Goal: Task Accomplishment & Management: Manage account settings

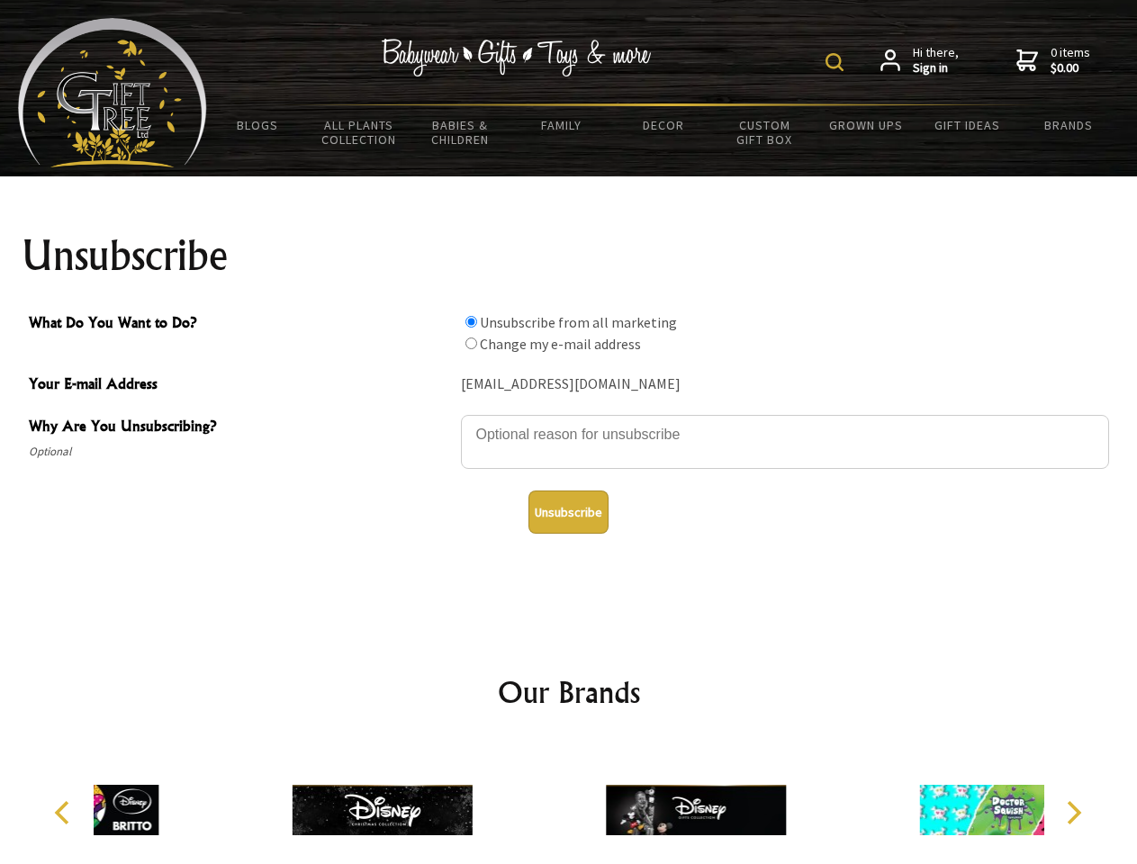
click at [837, 62] on img at bounding box center [835, 62] width 18 height 18
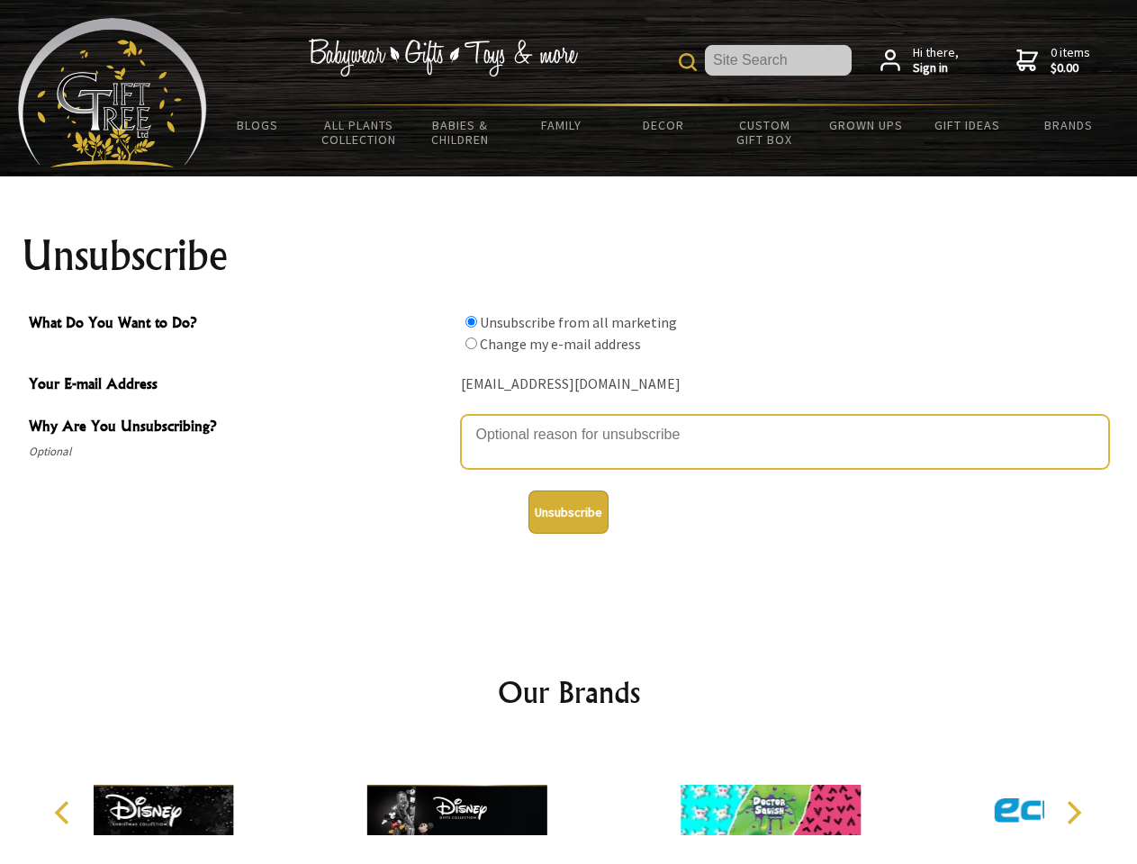
click at [569, 421] on textarea "Why Are You Unsubscribing?" at bounding box center [785, 442] width 648 height 54
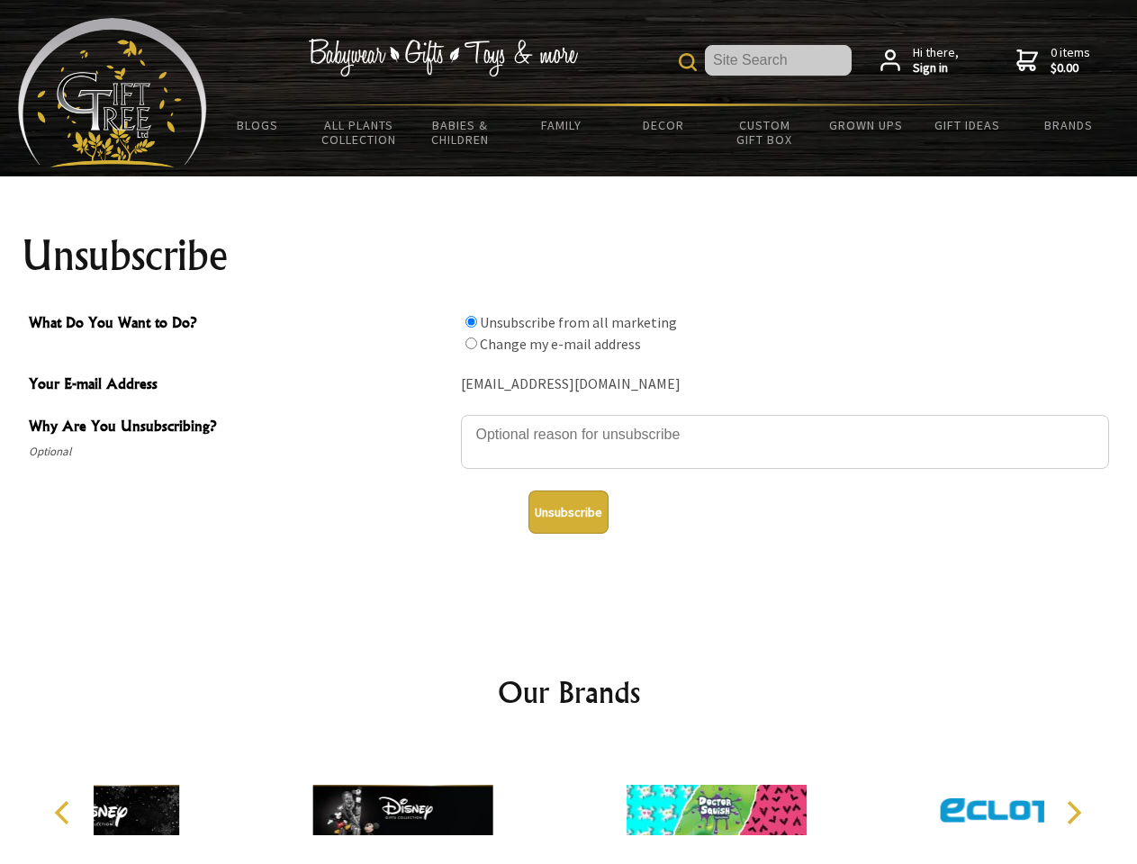
click at [471, 321] on input "What Do You Want to Do?" at bounding box center [471, 322] width 12 height 12
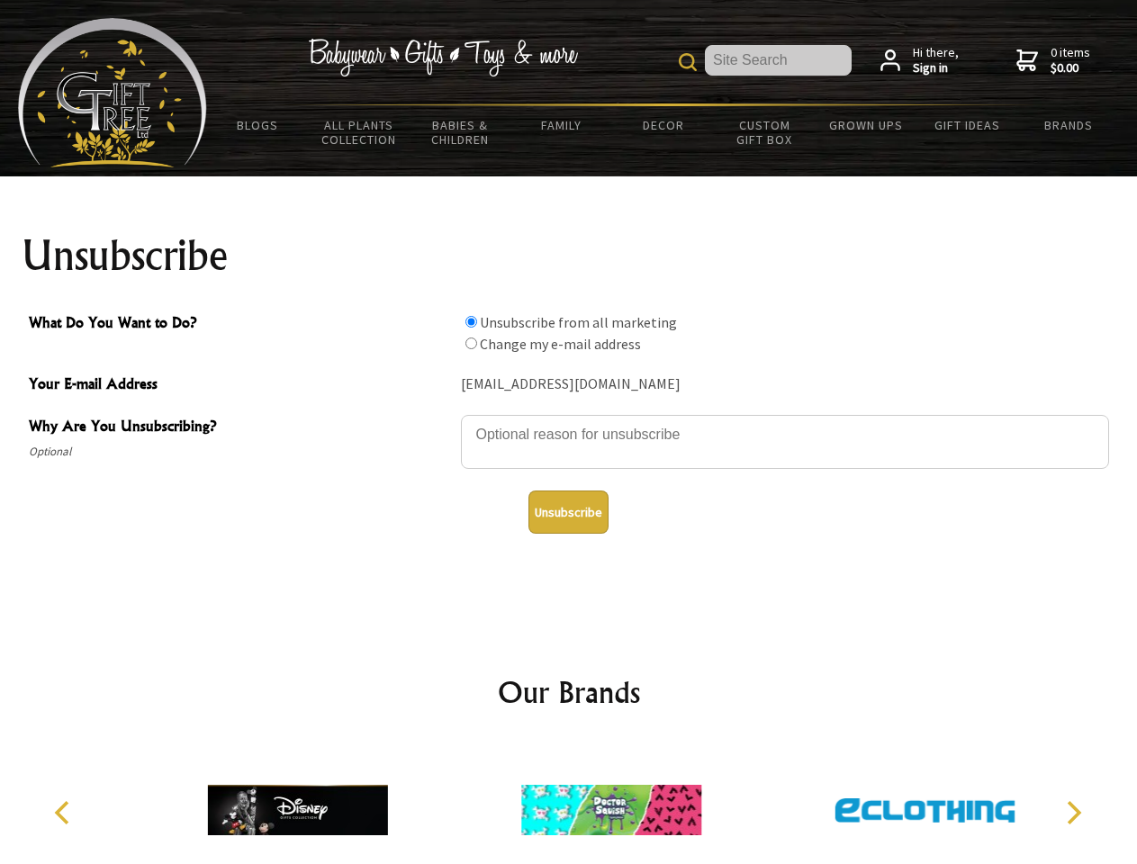
click at [471, 343] on input "What Do You Want to Do?" at bounding box center [471, 344] width 12 height 12
radio input "true"
click at [568, 512] on button "Unsubscribe" at bounding box center [568, 512] width 80 height 43
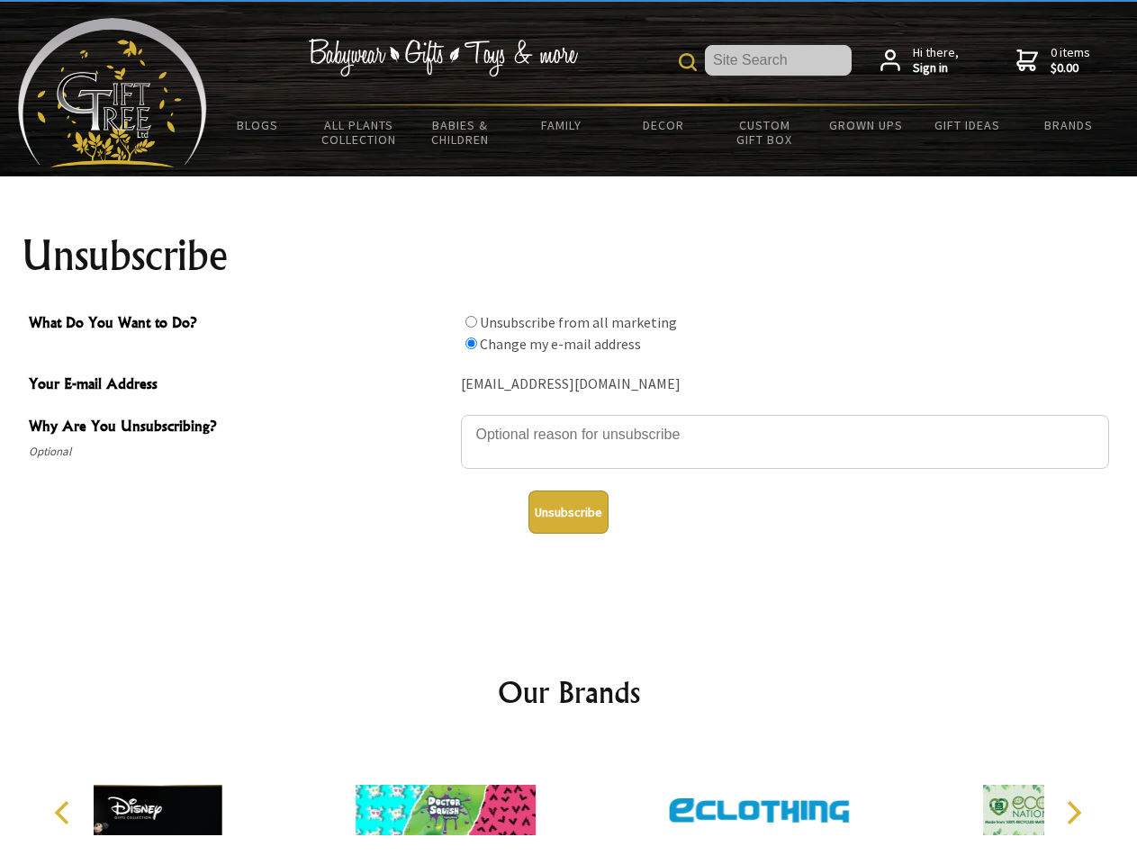
click at [602, 803] on div at bounding box center [758, 813] width 313 height 140
click at [65, 813] on icon "Previous" at bounding box center [63, 812] width 23 height 23
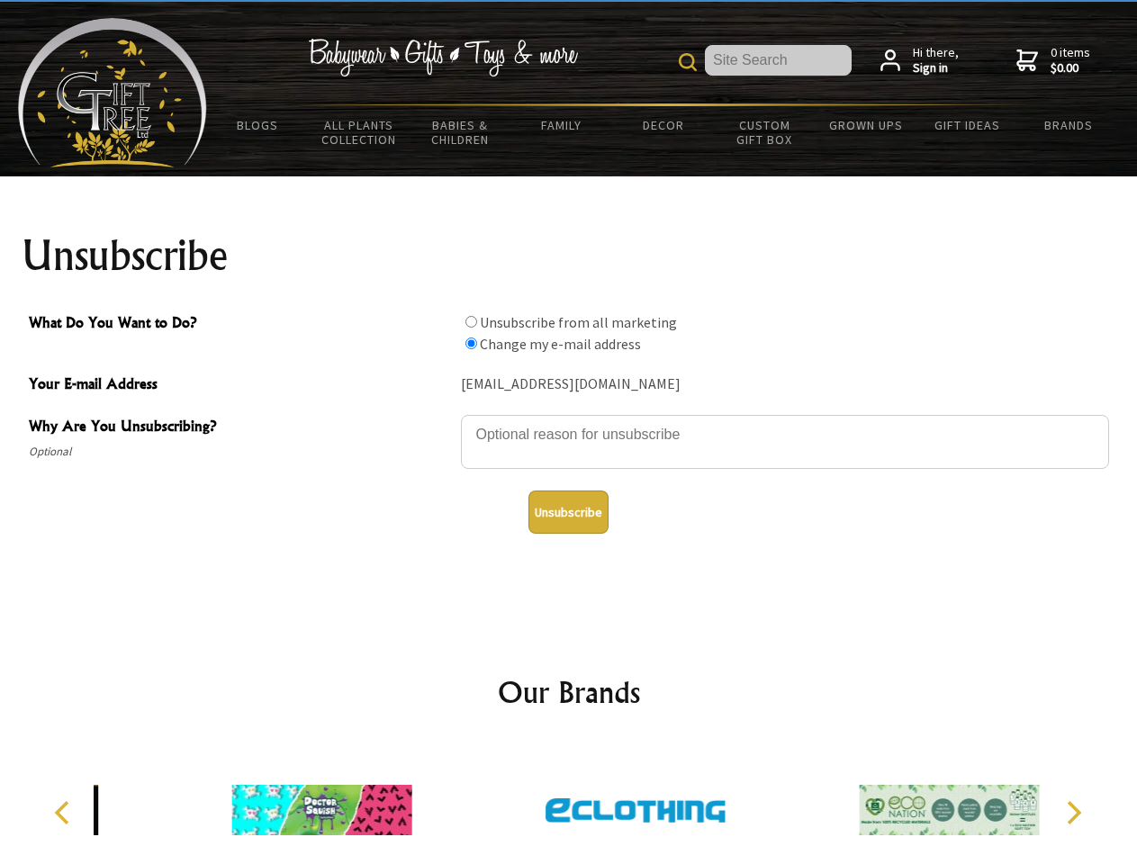
click at [1073, 813] on icon "Next" at bounding box center [1072, 812] width 23 height 23
